Goal: Communication & Community: Answer question/provide support

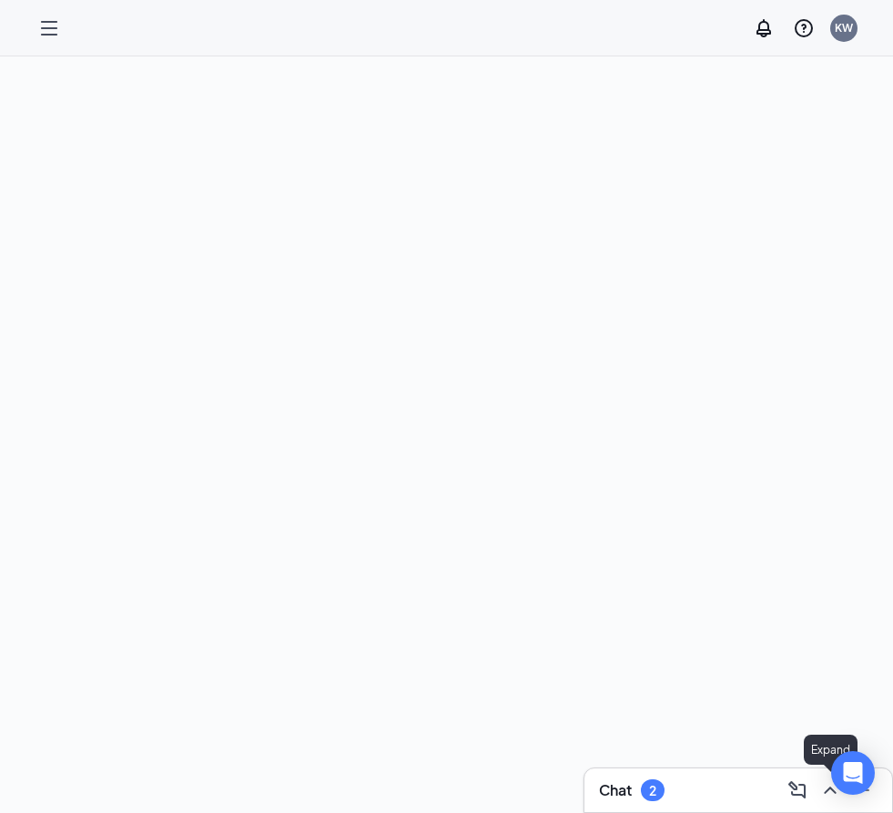
click at [829, 794] on icon "ChevronUp" at bounding box center [830, 790] width 22 height 22
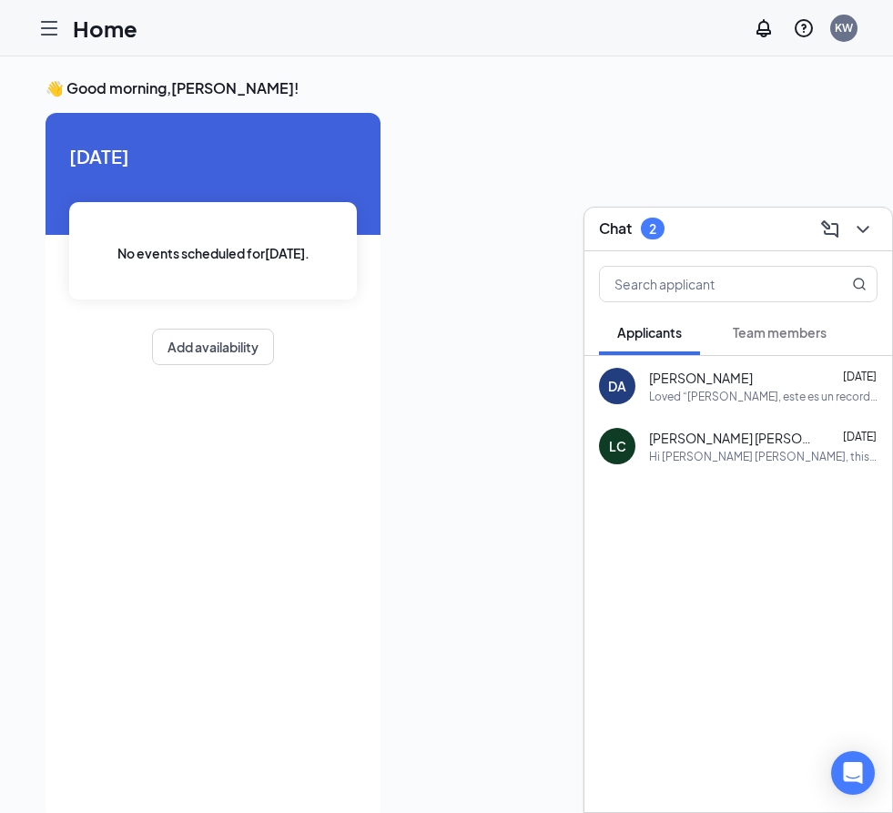
click at [784, 351] on button "Team members" at bounding box center [779, 332] width 130 height 46
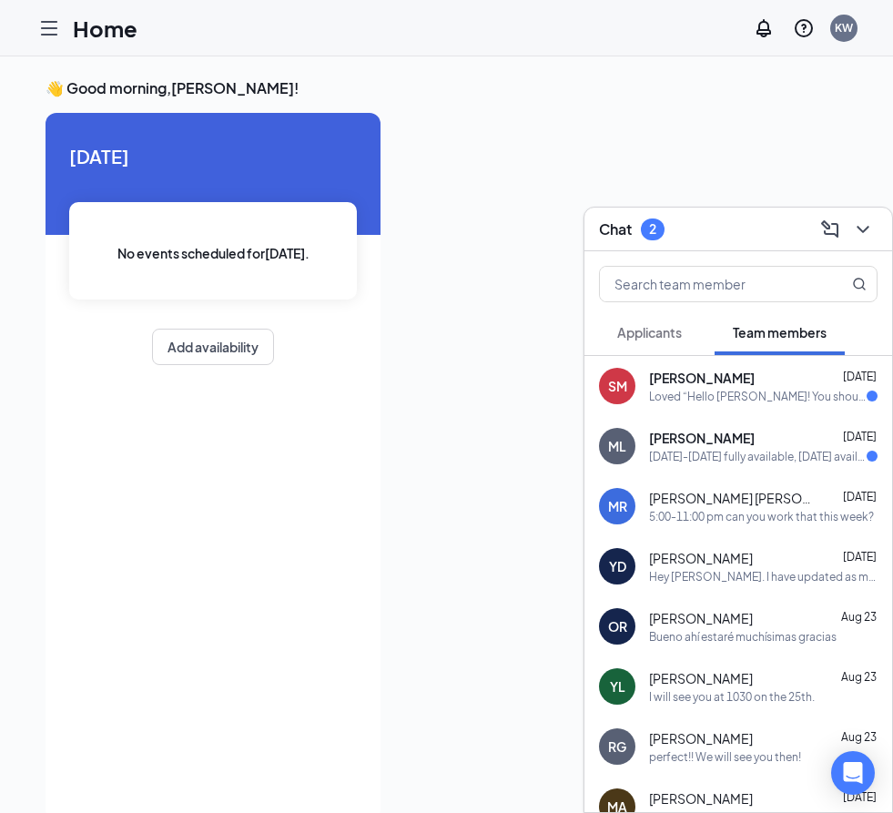
click at [678, 382] on span "[PERSON_NAME]" at bounding box center [702, 378] width 106 height 18
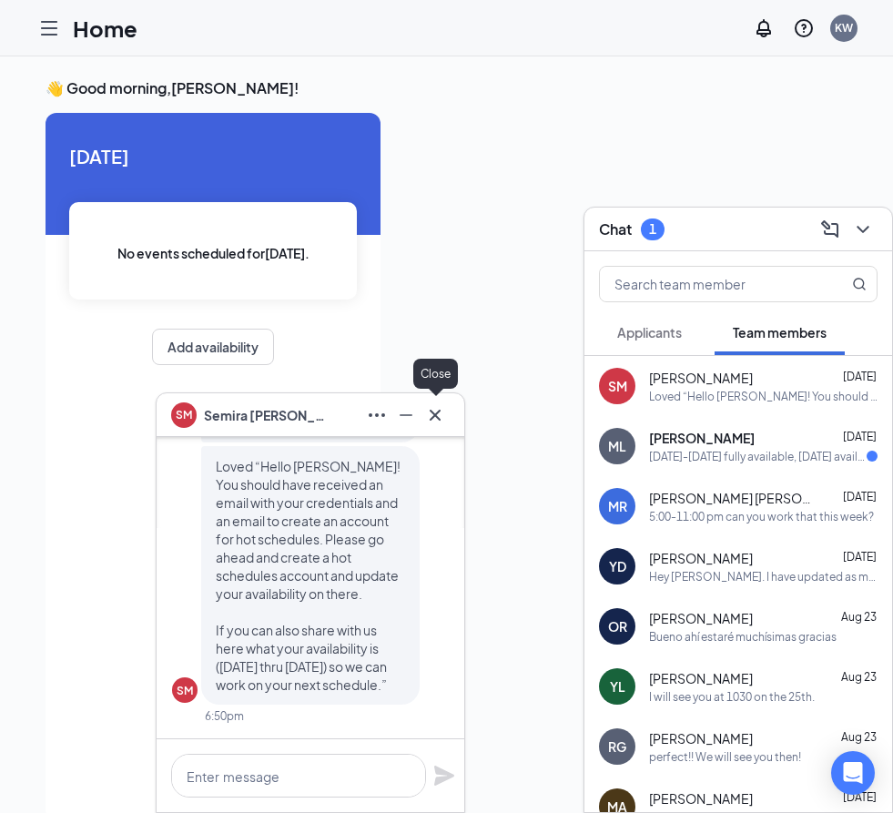
click at [438, 417] on icon "Cross" at bounding box center [435, 414] width 11 height 11
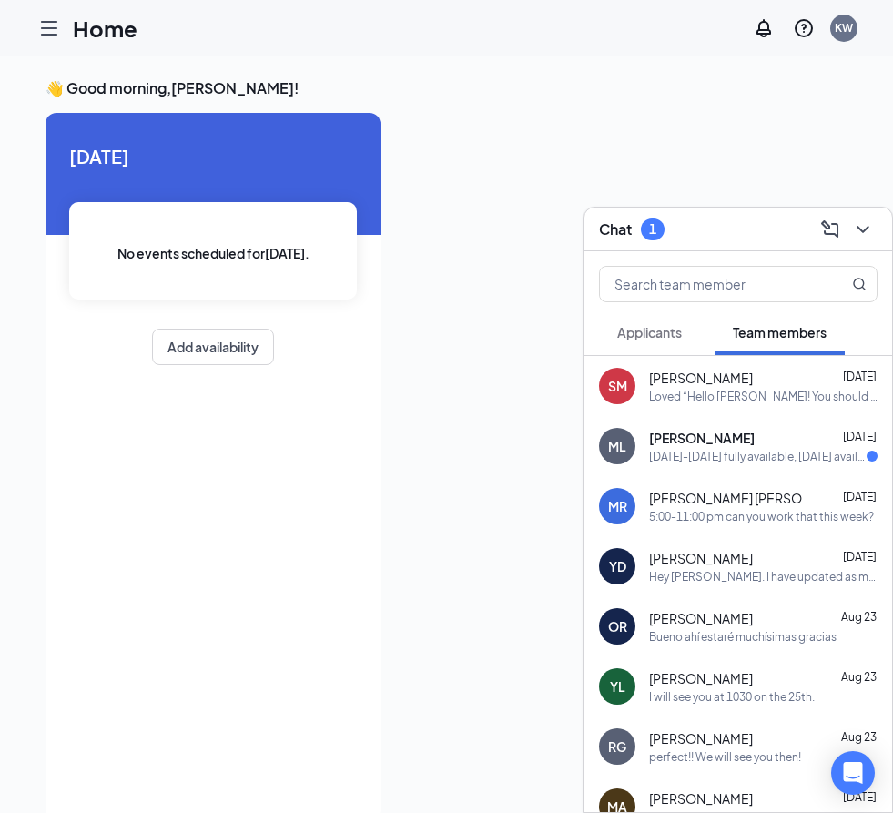
click at [783, 456] on div "[DATE]-[DATE] fully available, [DATE] available till 5pm, [DATE] Available till…" at bounding box center [758, 456] width 218 height 15
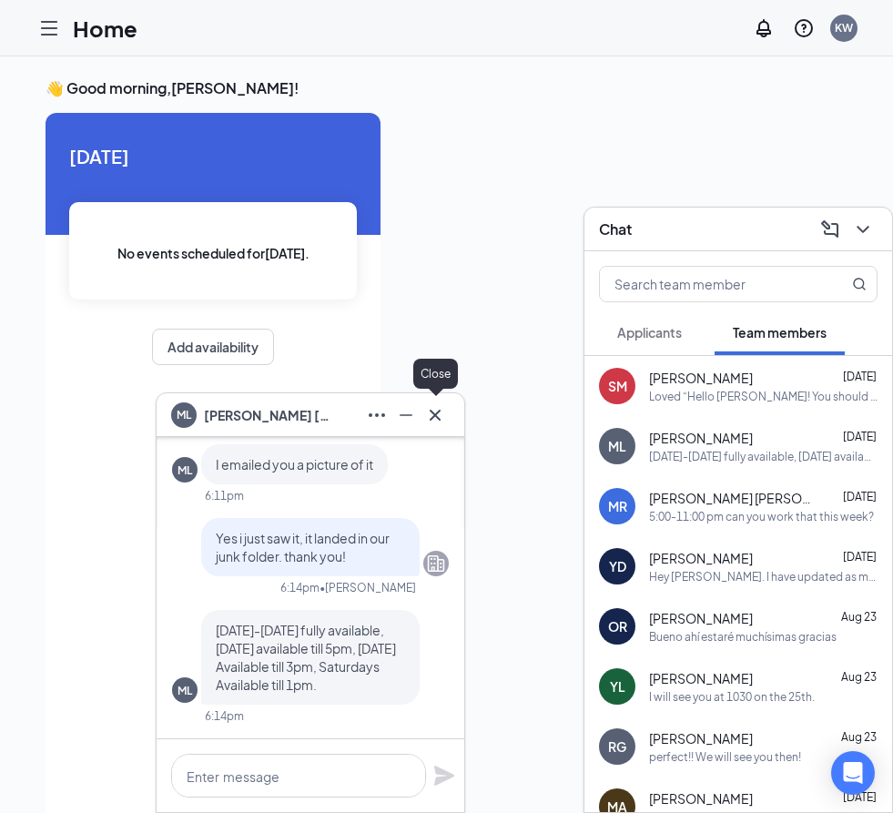
click at [439, 418] on icon "Cross" at bounding box center [435, 414] width 11 height 11
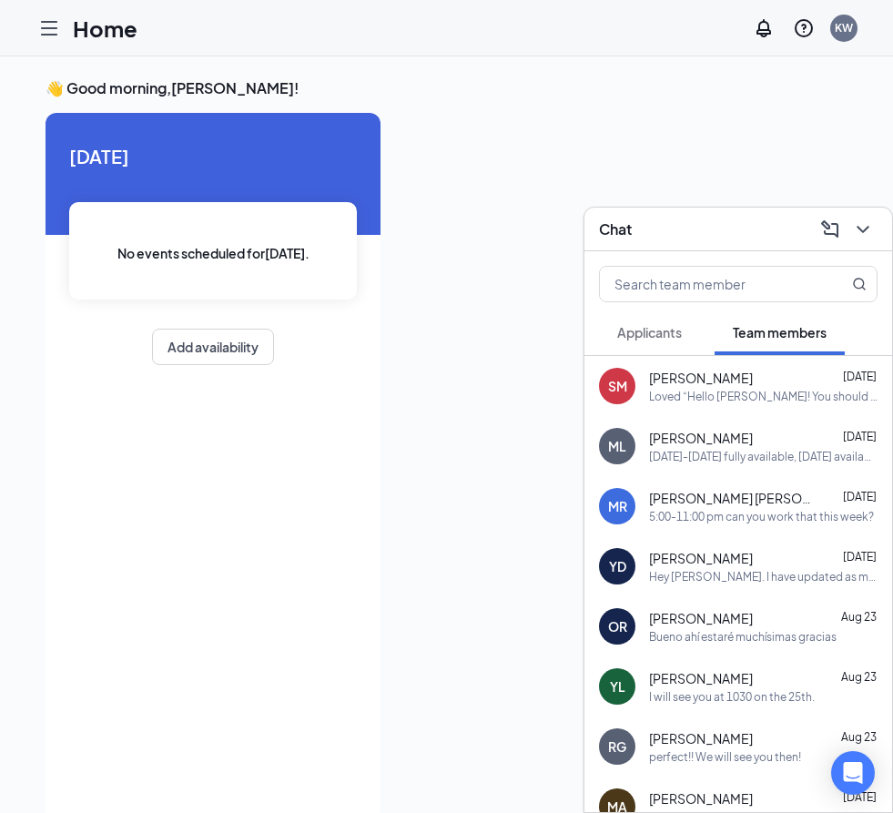
click at [732, 399] on div "Loved “Hello [PERSON_NAME]! You should have received an email with your credent…" at bounding box center [763, 396] width 228 height 15
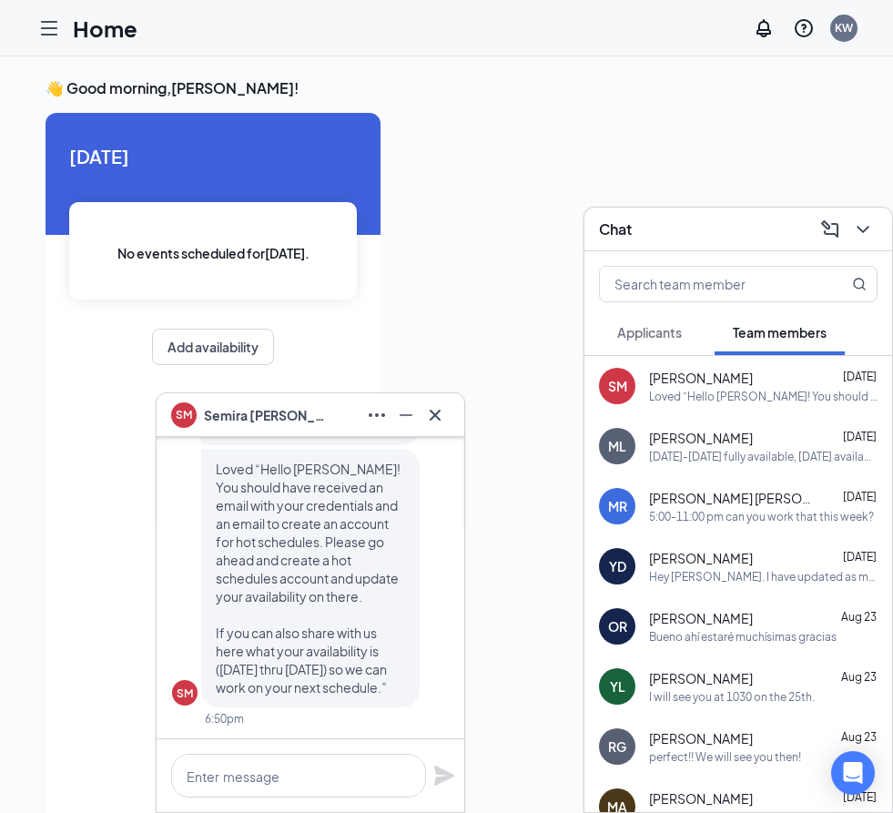
scroll to position [-3, 0]
click at [257, 754] on textarea at bounding box center [298, 776] width 255 height 44
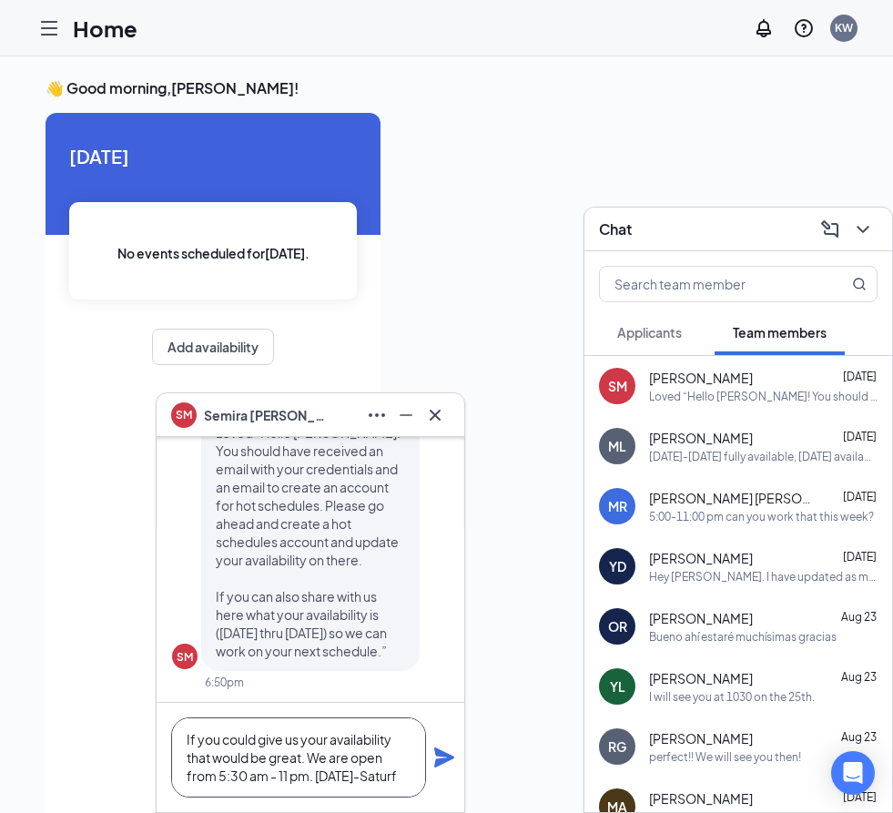
scroll to position [1, 0]
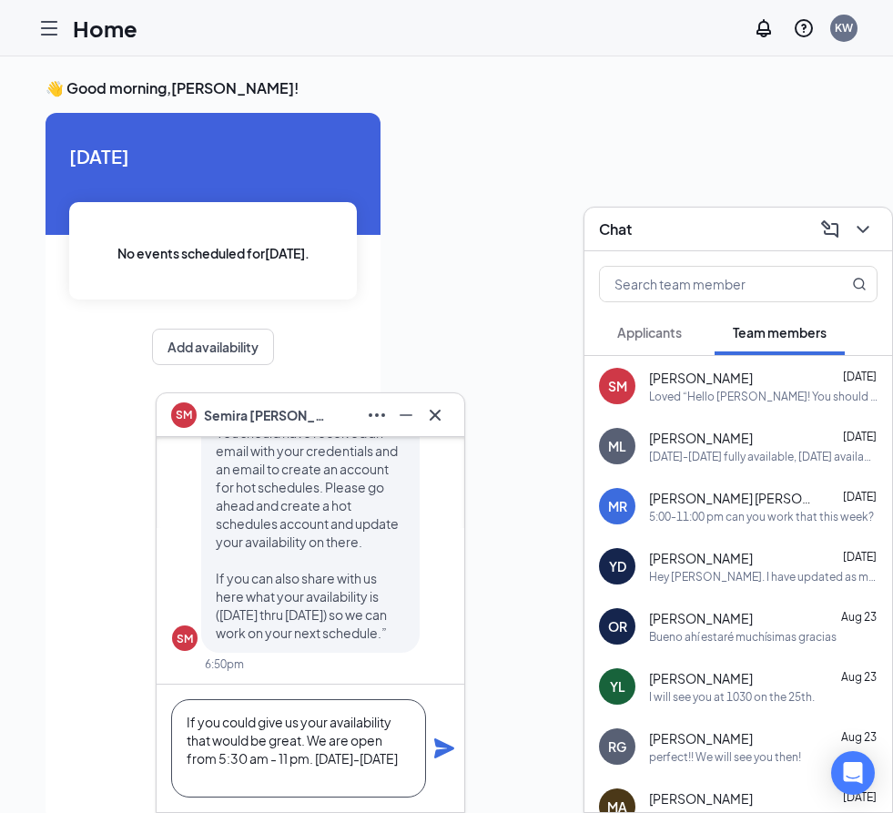
type textarea "If you could give us your availability that would be great. We are open from 5:…"
click at [435, 743] on icon "Plane" at bounding box center [444, 748] width 20 height 20
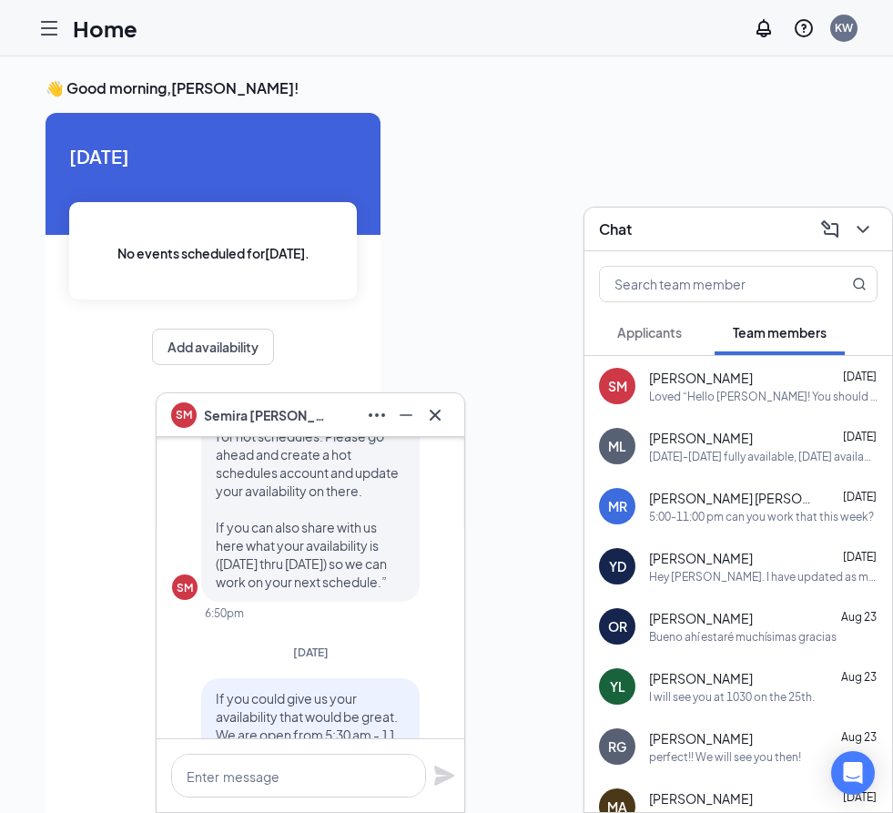
scroll to position [-6, 0]
